Goal: Information Seeking & Learning: Find specific fact

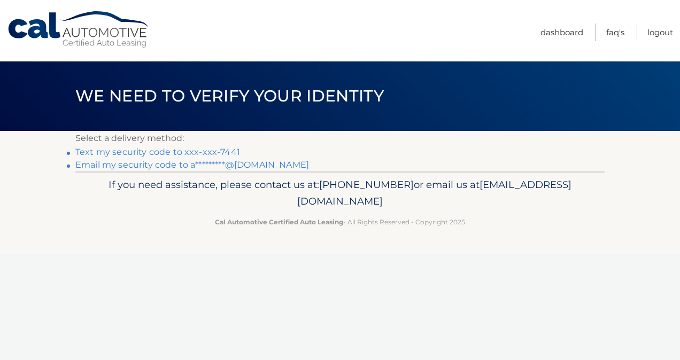
click at [227, 152] on link "Text my security code to xxx-xxx-7441" at bounding box center [157, 152] width 165 height 10
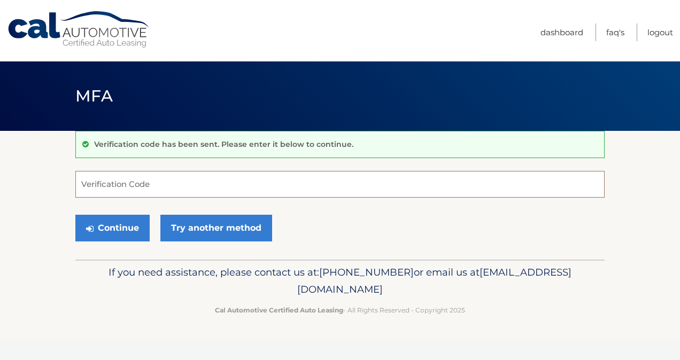
click at [194, 182] on input "Verification Code" at bounding box center [339, 184] width 529 height 27
type input "094612"
click at [142, 226] on button "Continue" at bounding box center [112, 228] width 74 height 27
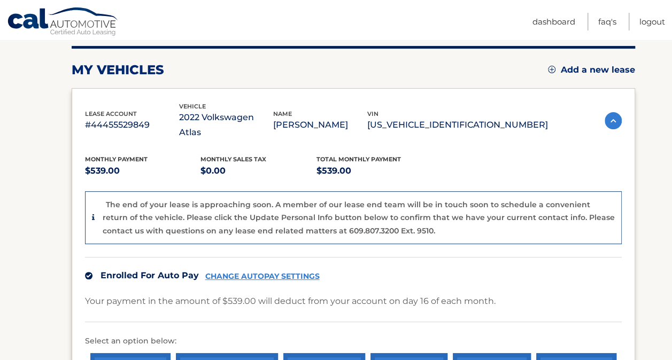
scroll to position [134, 0]
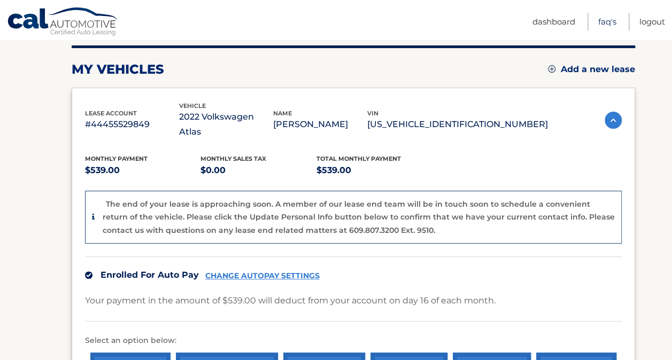
click at [603, 18] on link "FAQ's" at bounding box center [607, 22] width 18 height 18
click at [119, 117] on p "#44455529849" at bounding box center [132, 124] width 94 height 15
click at [314, 57] on div "my vehicles Add a new lease lease account #44455529849 vehicle 2022 Volkswagen …" at bounding box center [354, 243] width 564 height 396
drag, startPoint x: 379, startPoint y: 243, endPoint x: 346, endPoint y: 198, distance: 55.1
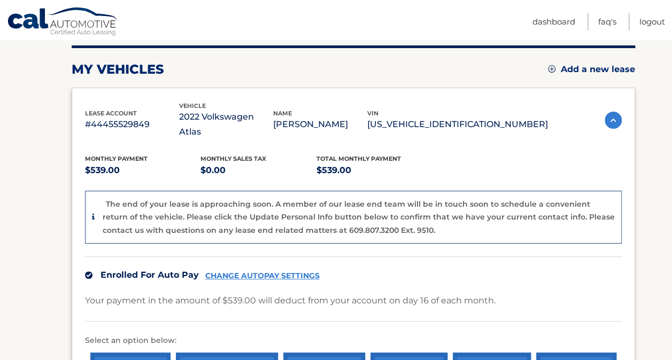
click at [346, 198] on div "Monthly Payment $539.00 Monthly sales Tax $0.00 Total Monthly Payment $539.00 T…" at bounding box center [353, 284] width 537 height 289
drag, startPoint x: 346, startPoint y: 198, endPoint x: 344, endPoint y: 190, distance: 8.3
click at [344, 199] on p "The end of your lease is approaching soon. A member of our lease end team will …" at bounding box center [359, 217] width 512 height 36
